Goal: Contribute content

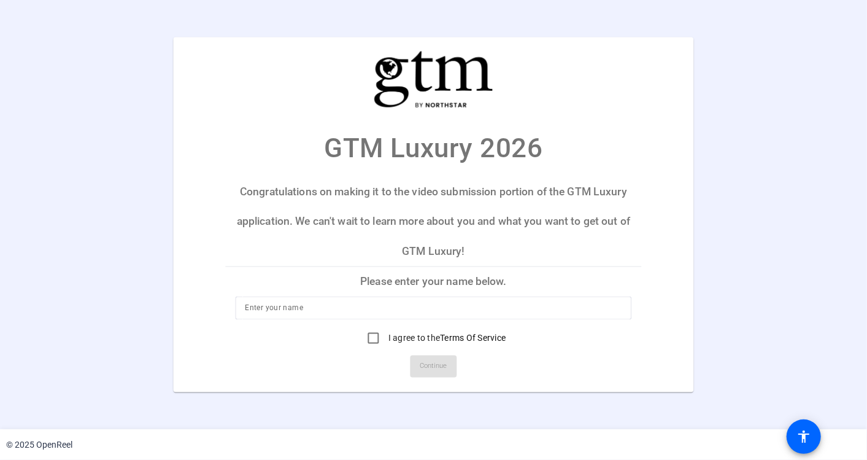
click at [445, 282] on p "Please enter your name below." at bounding box center [433, 281] width 416 height 29
click at [434, 308] on input at bounding box center [433, 308] width 377 height 15
type input "[PERSON_NAME]"
click at [582, 345] on div "I agree to the Terms Of Service" at bounding box center [433, 338] width 396 height 25
click at [368, 339] on input "I agree to the Terms Of Service" at bounding box center [373, 338] width 25 height 25
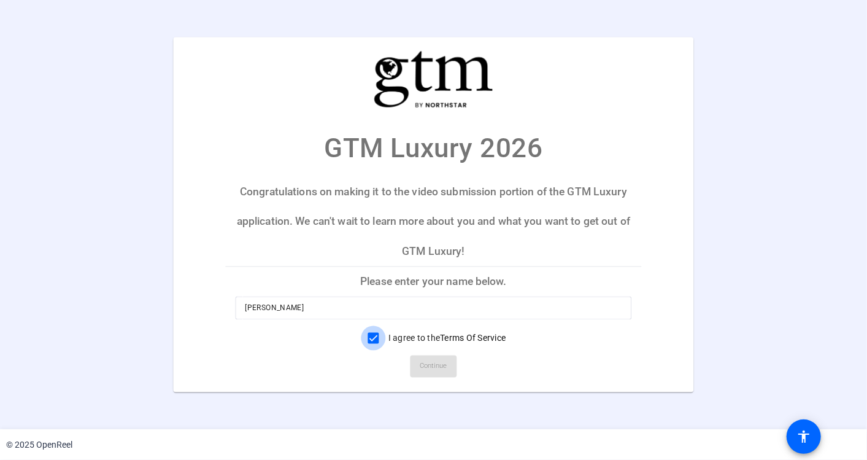
checkbox input "true"
click at [440, 364] on span "Continue" at bounding box center [433, 366] width 27 height 18
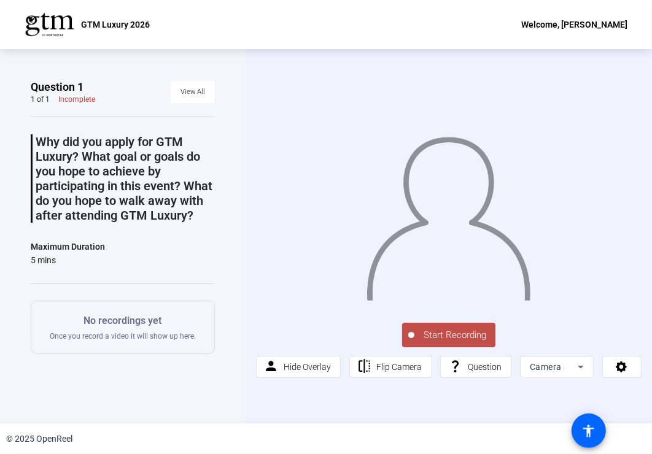
drag, startPoint x: 260, startPoint y: 12, endPoint x: 161, endPoint y: -4, distance: 100.8
click at [161, 0] on html "Accessibility Screen-Reader Guide, Feedback, and Issue Reporting | New window G…" at bounding box center [326, 227] width 652 height 454
click at [463, 339] on span "Start Recording" at bounding box center [454, 335] width 81 height 14
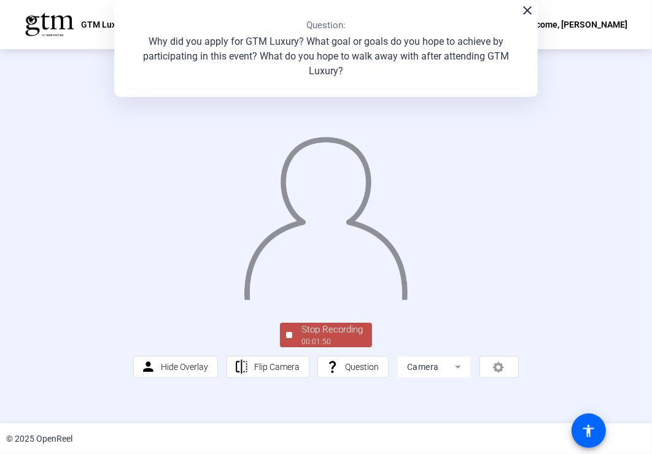
click at [337, 334] on div "Stop Recording" at bounding box center [331, 330] width 61 height 14
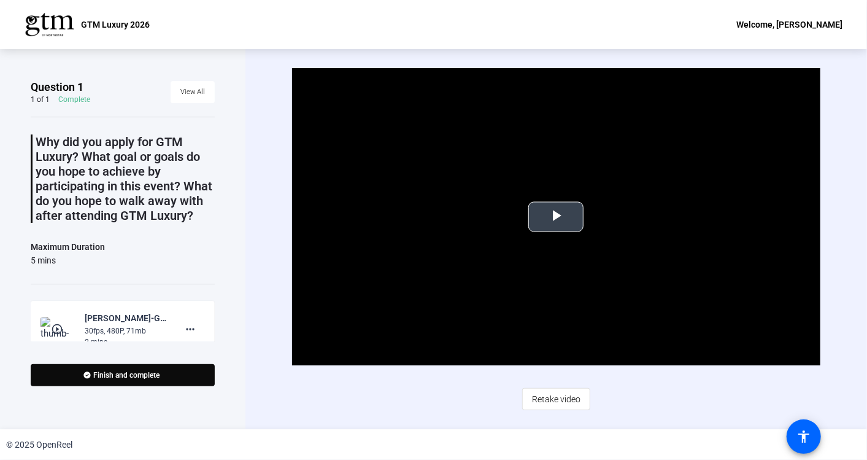
click at [556, 217] on span "Video Player" at bounding box center [556, 217] width 0 height 0
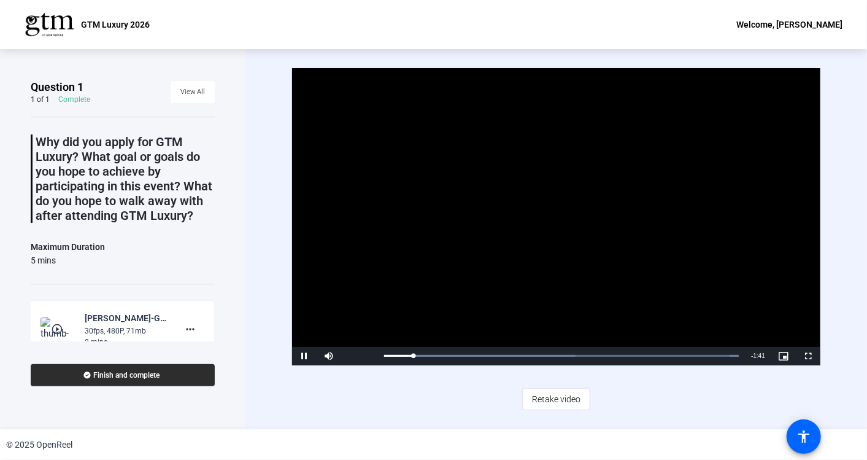
click at [168, 379] on span at bounding box center [123, 374] width 184 height 29
